Goal: Navigation & Orientation: Find specific page/section

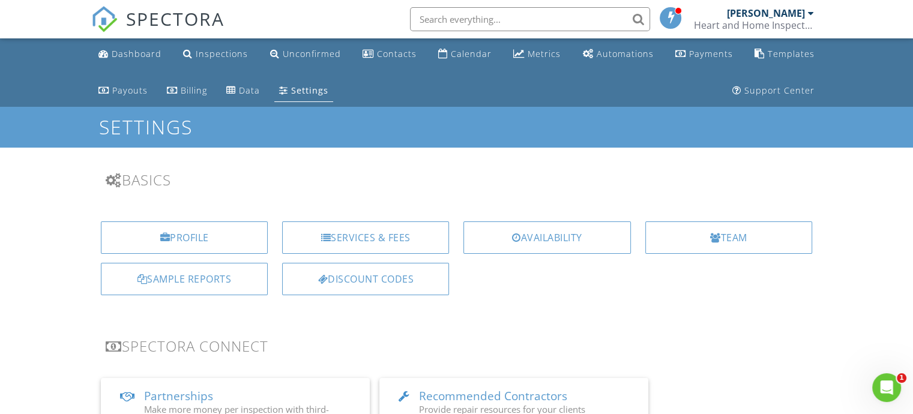
click at [473, 59] on div "Calendar" at bounding box center [471, 53] width 41 height 11
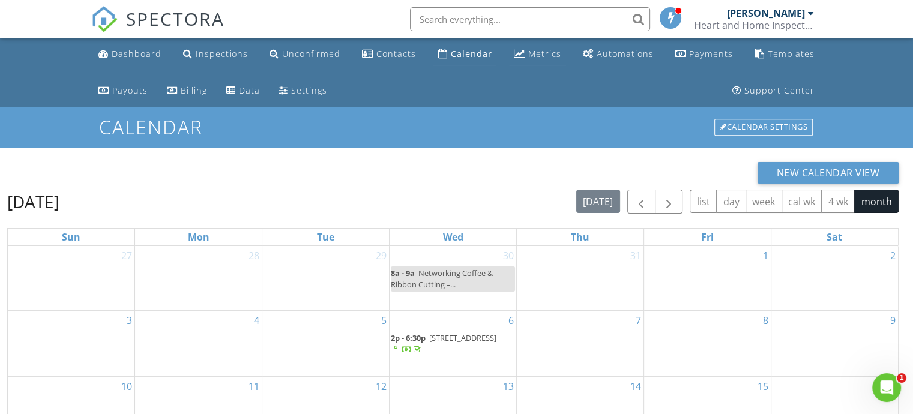
click at [535, 47] on link "Metrics" at bounding box center [537, 54] width 57 height 22
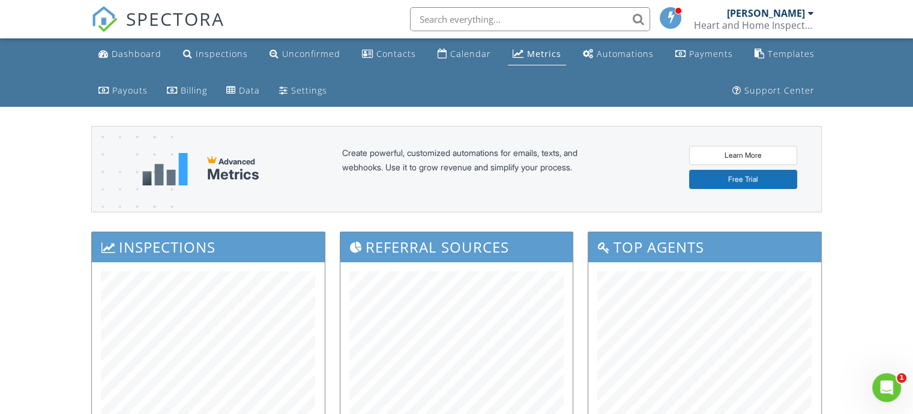
click at [735, 152] on link "Learn More" at bounding box center [743, 155] width 108 height 19
click at [722, 184] on link "Free Trial" at bounding box center [743, 179] width 108 height 19
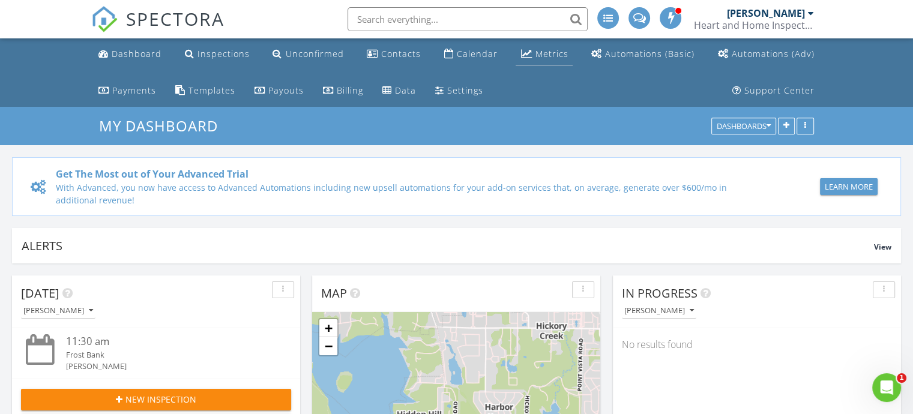
click at [556, 44] on link "Metrics" at bounding box center [544, 54] width 57 height 22
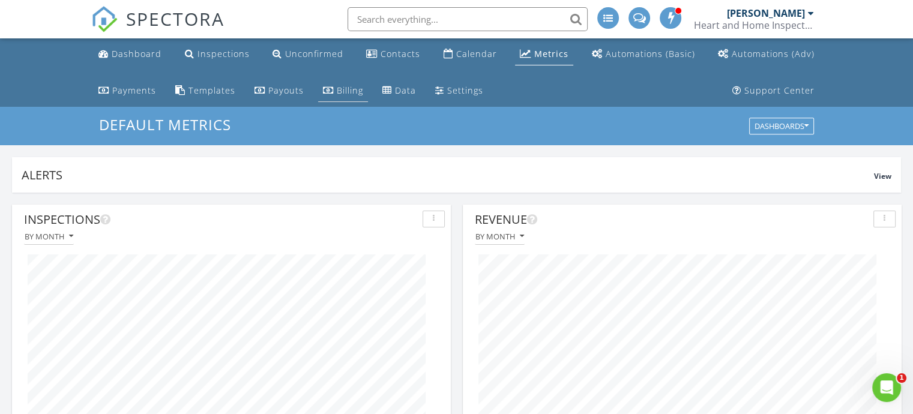
click at [341, 88] on div "Billing" at bounding box center [350, 90] width 26 height 11
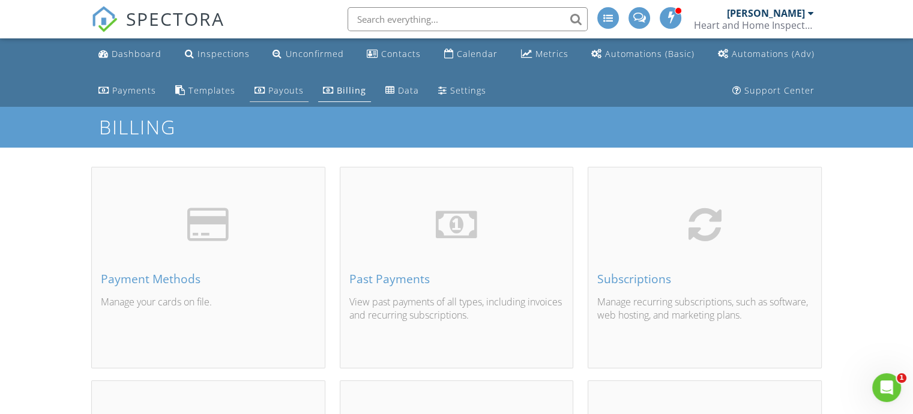
click at [268, 95] on div "Payouts" at bounding box center [285, 90] width 35 height 11
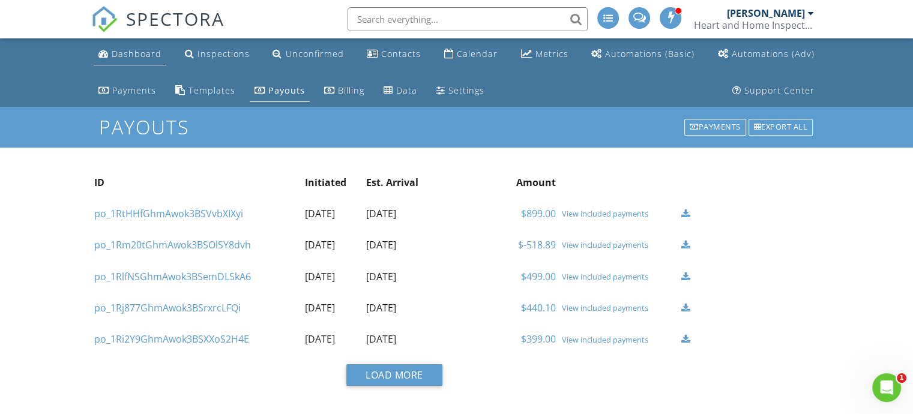
click at [125, 55] on div "Dashboard" at bounding box center [137, 53] width 50 height 11
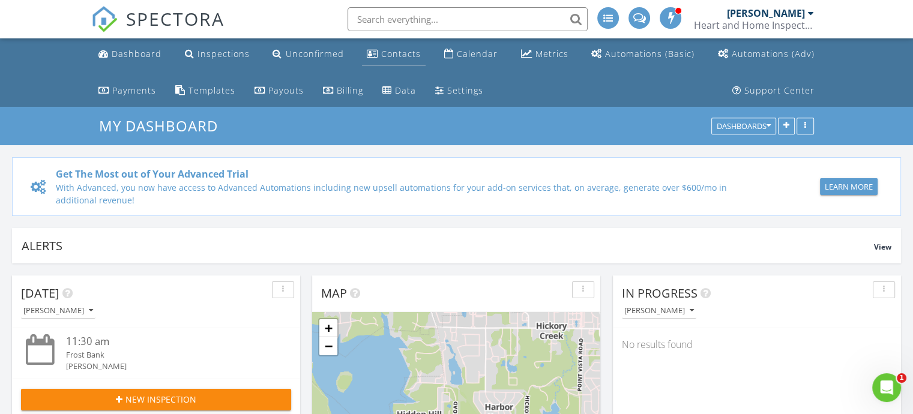
click at [406, 53] on div "Contacts" at bounding box center [401, 53] width 40 height 11
